Goal: Information Seeking & Learning: Find contact information

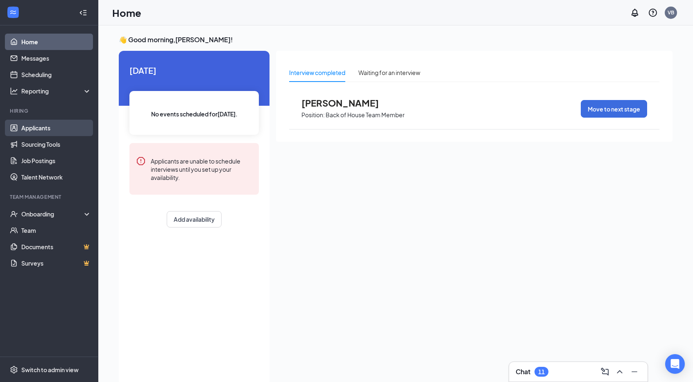
click at [51, 131] on link "Applicants" at bounding box center [56, 128] width 70 height 16
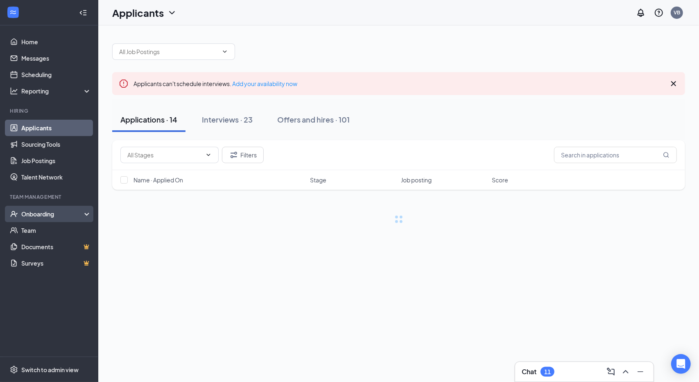
click at [63, 213] on div "Onboarding" at bounding box center [52, 214] width 63 height 8
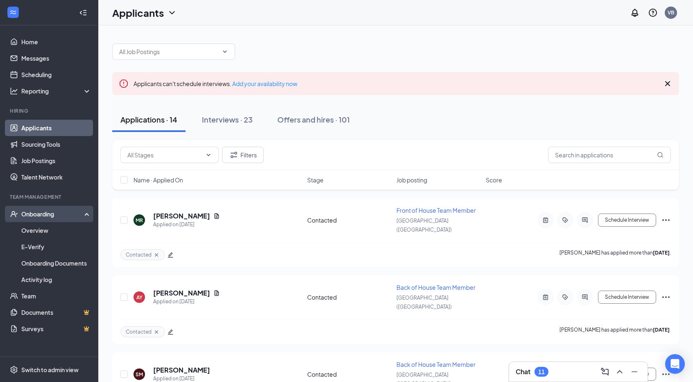
click at [50, 219] on div "Onboarding" at bounding box center [49, 214] width 98 height 16
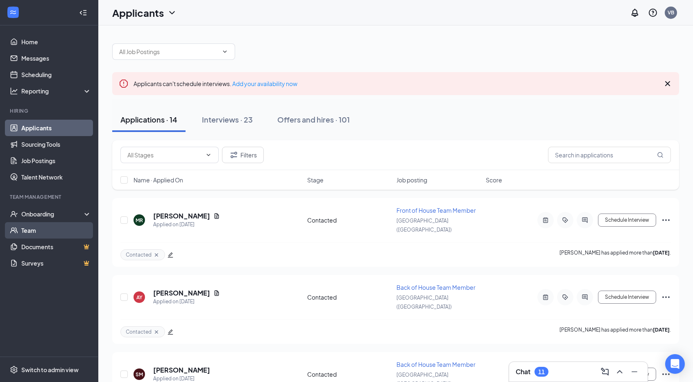
click at [49, 225] on link "Team" at bounding box center [56, 230] width 70 height 16
click at [61, 212] on div "Onboarding" at bounding box center [52, 214] width 63 height 8
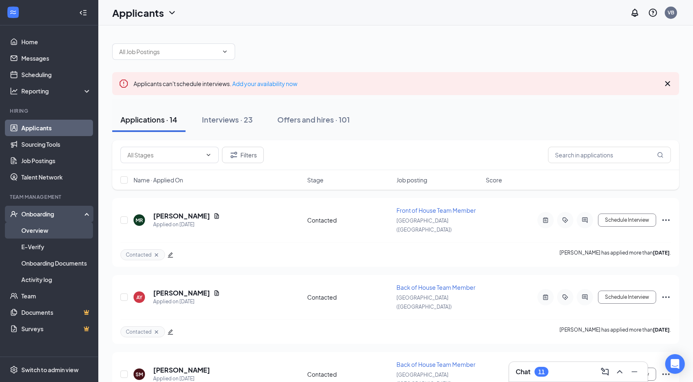
click at [47, 228] on link "Overview" at bounding box center [56, 230] width 70 height 16
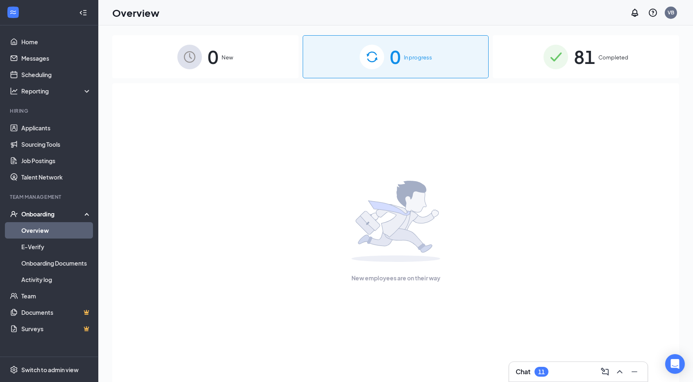
click at [541, 54] on div "81 Completed" at bounding box center [586, 56] width 186 height 43
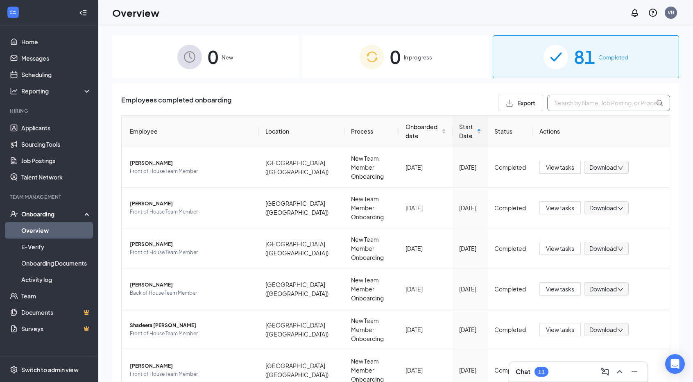
click at [554, 96] on input "text" at bounding box center [608, 103] width 123 height 16
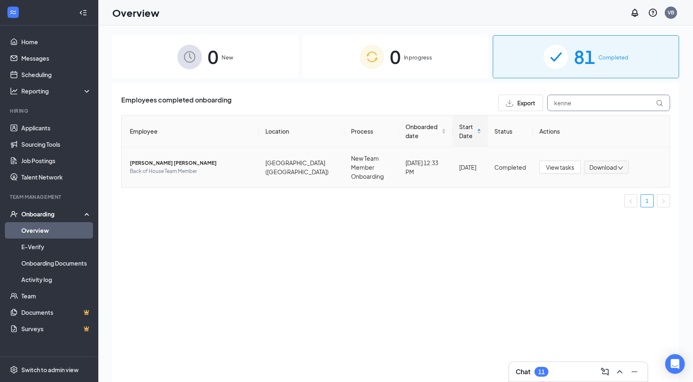
type input "kenne"
click at [163, 159] on span "[PERSON_NAME] [PERSON_NAME]" at bounding box center [191, 163] width 122 height 8
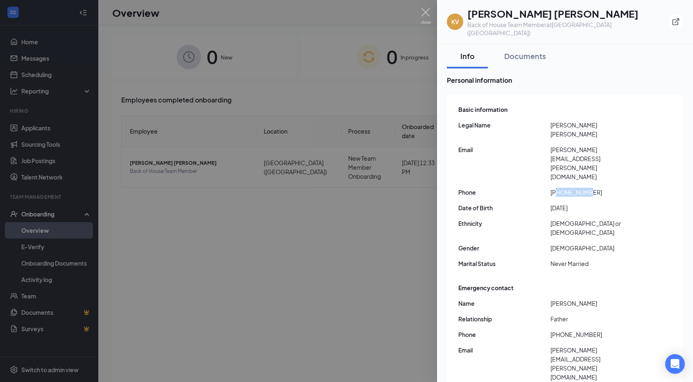
drag, startPoint x: 556, startPoint y: 150, endPoint x: 588, endPoint y: 151, distance: 31.9
click at [587, 188] on span "[PHONE_NUMBER]" at bounding box center [596, 192] width 92 height 9
click at [601, 188] on span "[PHONE_NUMBER]" at bounding box center [596, 192] width 92 height 9
